Goal: Task Accomplishment & Management: Manage account settings

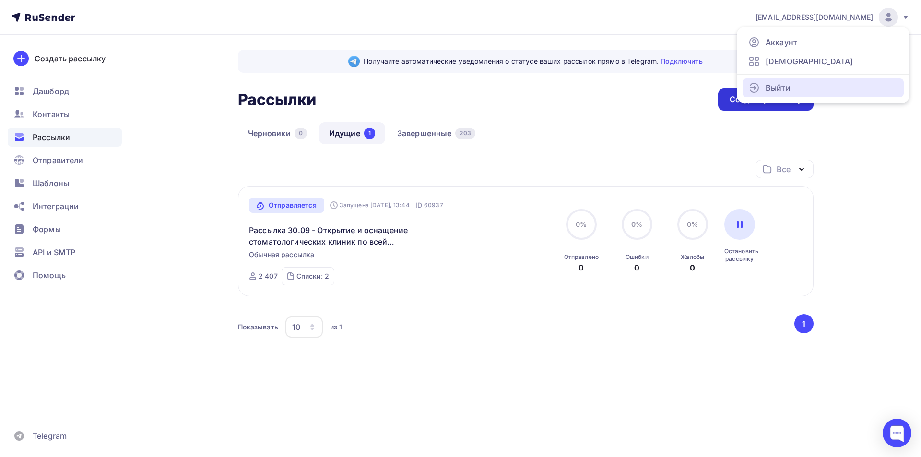
drag, startPoint x: 783, startPoint y: 89, endPoint x: 777, endPoint y: 91, distance: 6.1
click at [782, 88] on span "Выйти" at bounding box center [777, 88] width 25 height 12
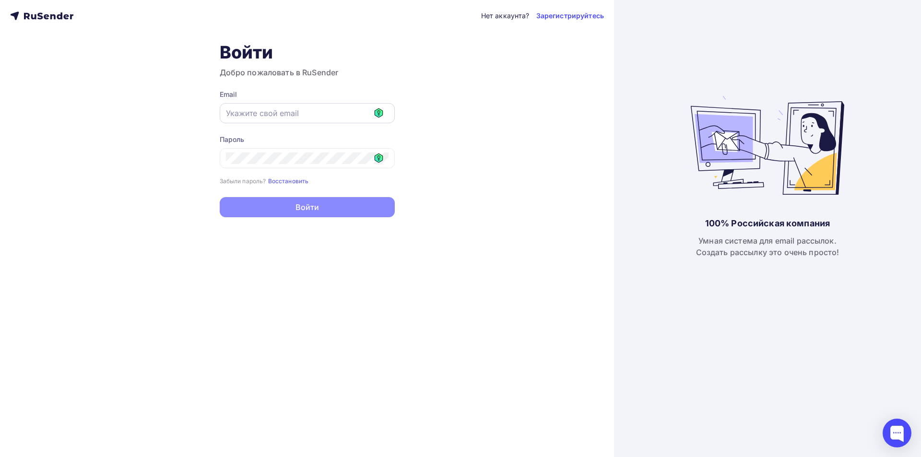
click at [379, 108] on input "text" at bounding box center [307, 113] width 163 height 12
type input "[EMAIL_ADDRESS][DOMAIN_NAME]"
click at [377, 157] on icon at bounding box center [378, 157] width 3 height 5
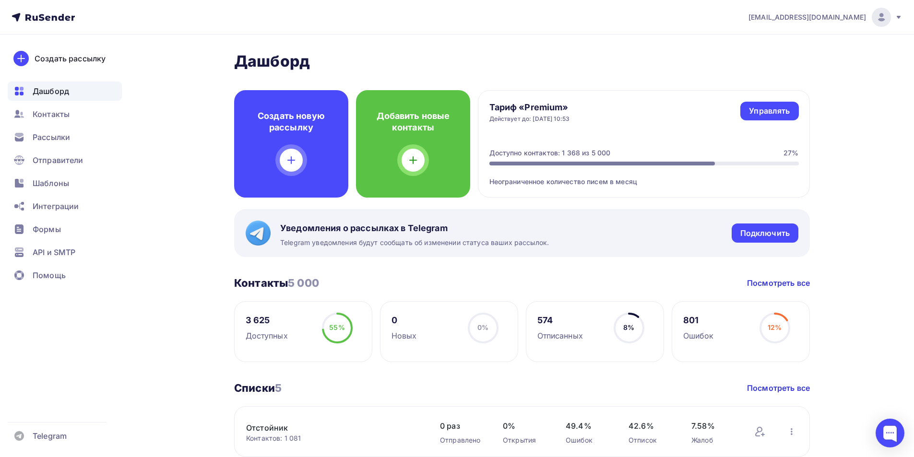
drag, startPoint x: 61, startPoint y: 142, endPoint x: 213, endPoint y: 80, distance: 164.9
click at [61, 143] on div "Рассылки" at bounding box center [65, 137] width 114 height 19
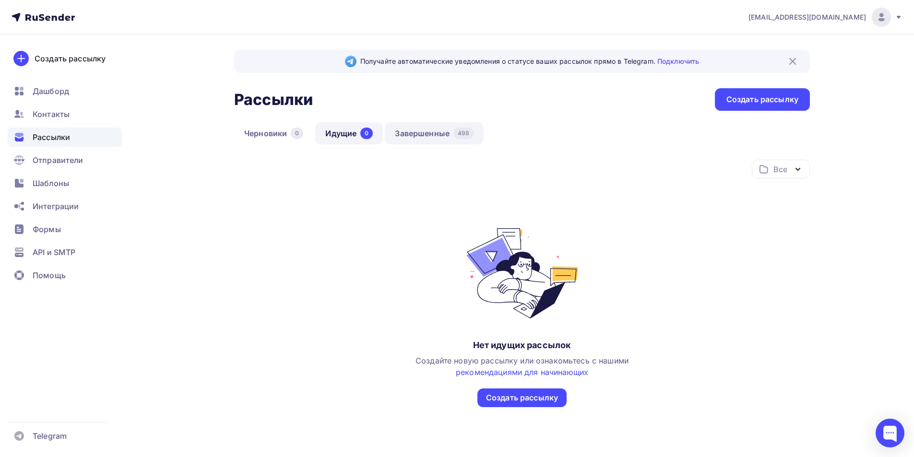
click at [419, 132] on link "Завершенные 498" at bounding box center [434, 133] width 99 height 22
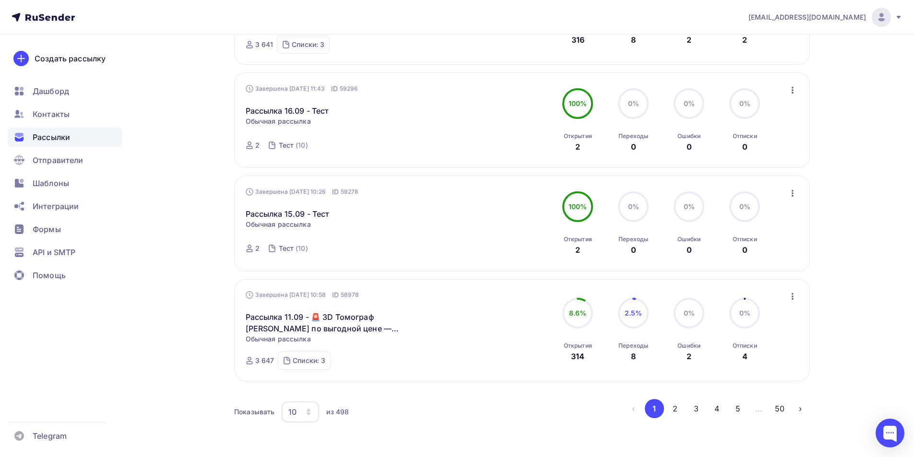
scroll to position [903, 0]
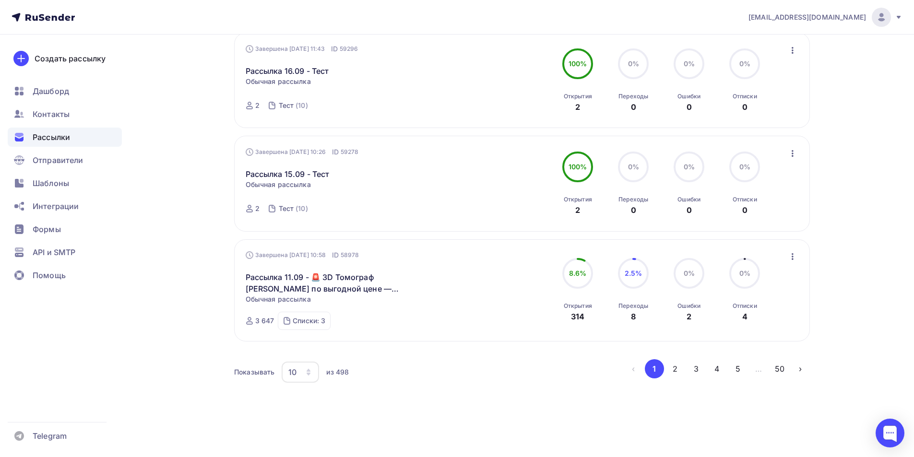
click at [301, 375] on div "10" at bounding box center [299, 372] width 37 height 21
click at [300, 302] on div "20" at bounding box center [339, 304] width 92 height 12
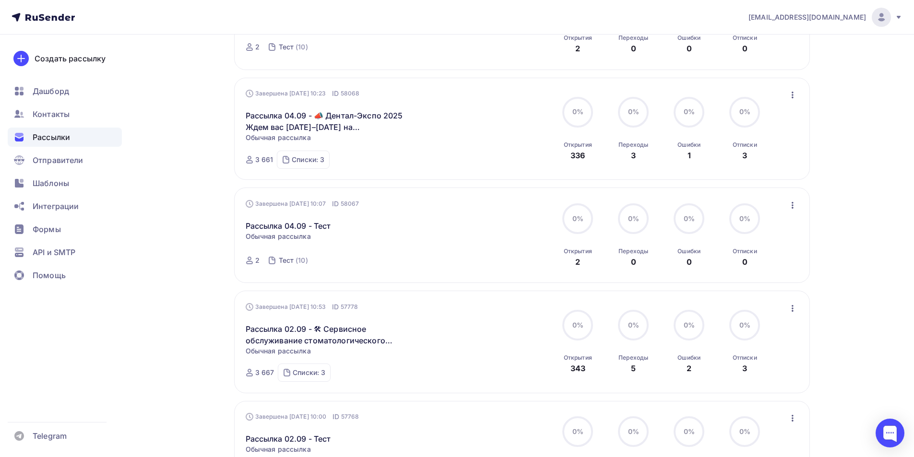
scroll to position [1606, 0]
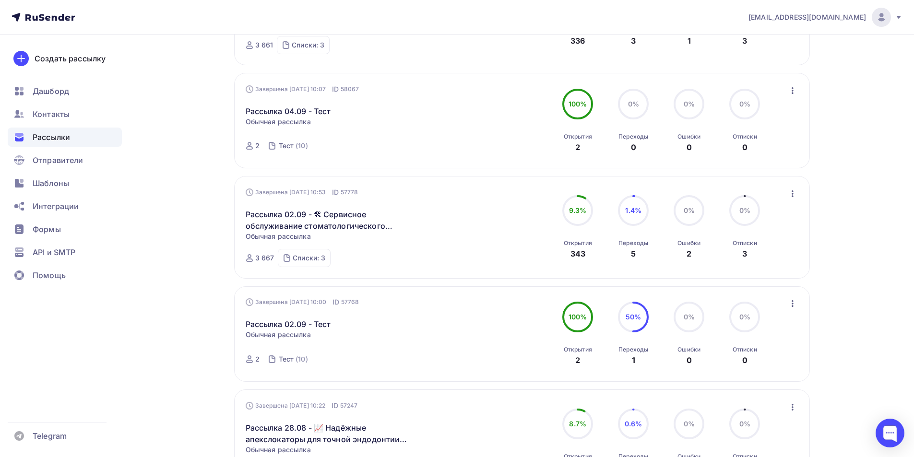
drag, startPoint x: 889, startPoint y: 20, endPoint x: 890, endPoint y: 52, distance: 31.7
click at [889, 21] on div at bounding box center [880, 17] width 19 height 19
click at [794, 86] on link "Выйти" at bounding box center [815, 87] width 161 height 19
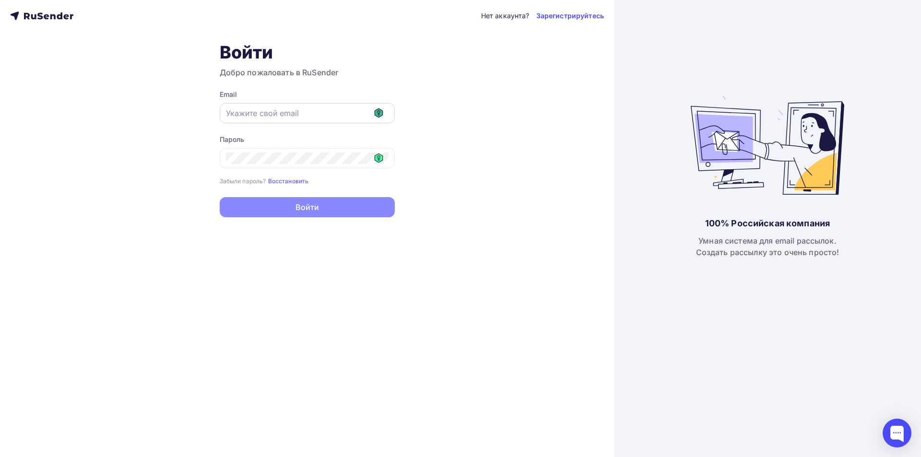
click at [379, 115] on g at bounding box center [379, 112] width 9 height 9
type input "[EMAIL_ADDRESS][DOMAIN_NAME]"
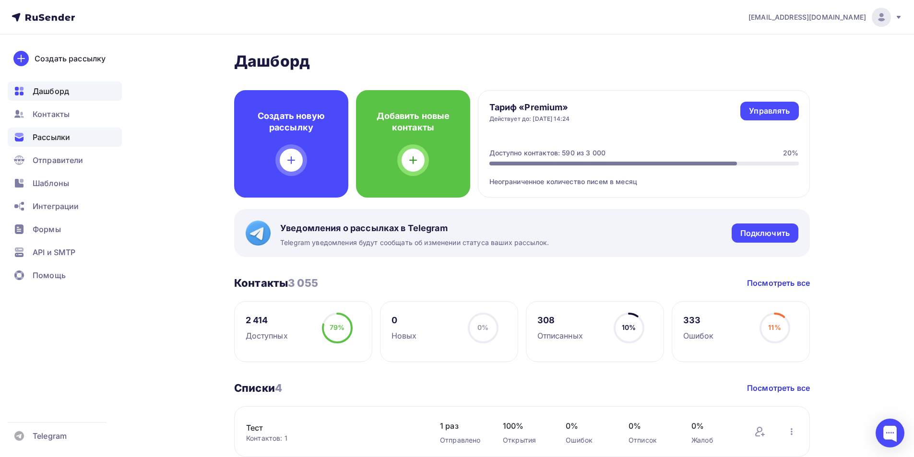
click at [49, 139] on span "Рассылки" at bounding box center [51, 137] width 37 height 12
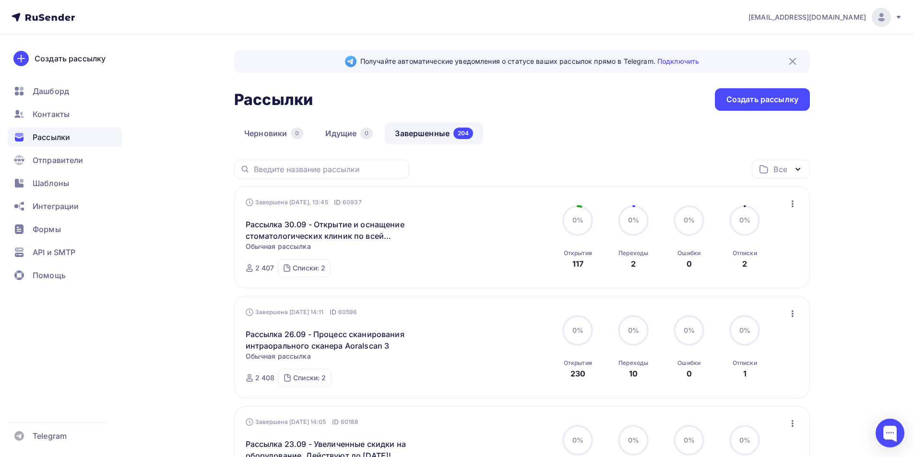
click at [407, 140] on link "Завершенные 204" at bounding box center [434, 133] width 98 height 22
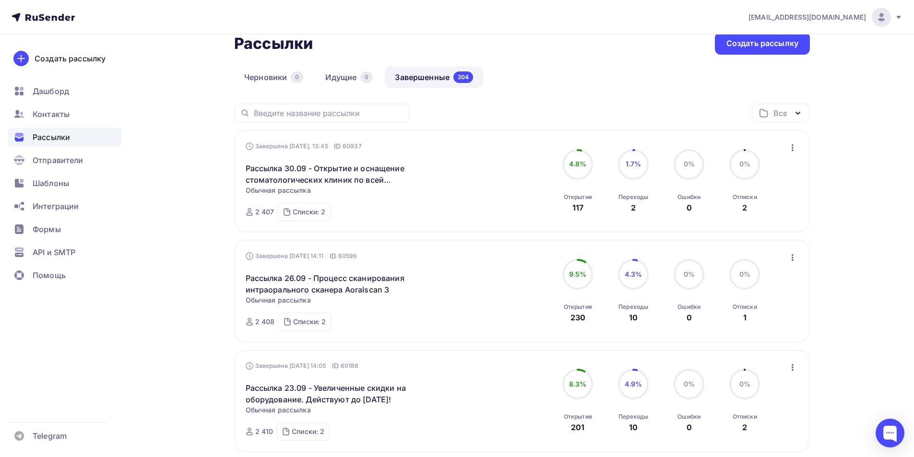
scroll to position [48, 0]
